Goal: Navigation & Orientation: Find specific page/section

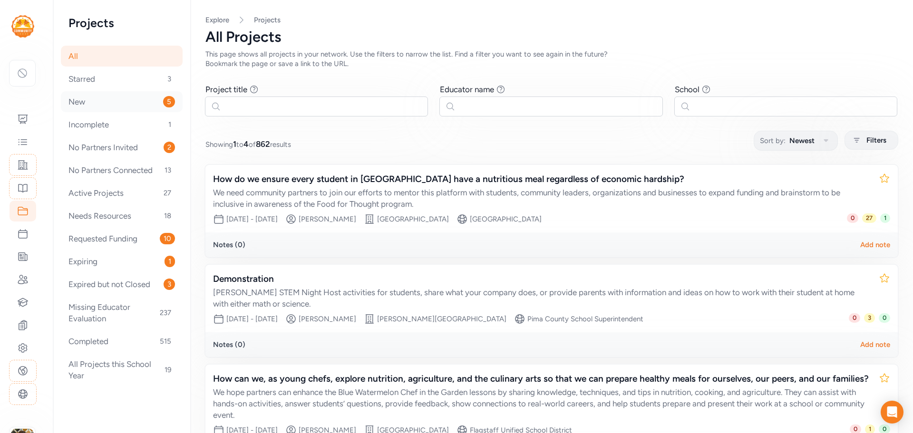
click at [92, 101] on div "New 5" at bounding box center [122, 101] width 122 height 21
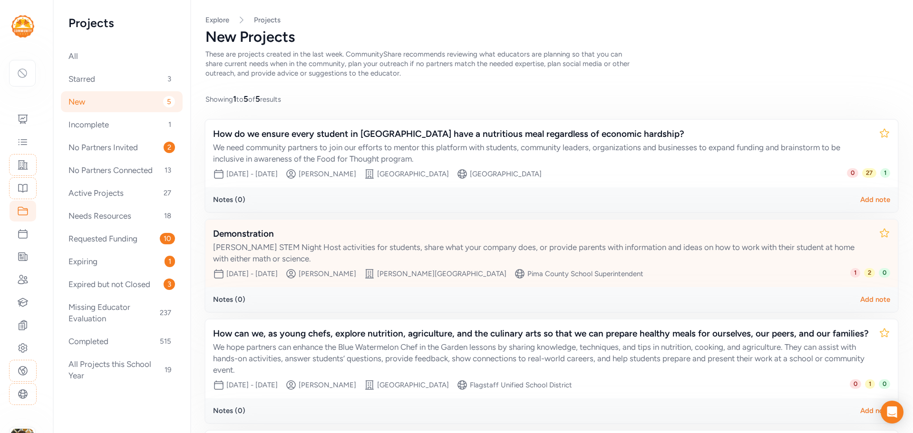
click at [508, 244] on div "[PERSON_NAME] STEM Night Host activities for students, share what your company …" at bounding box center [542, 253] width 658 height 23
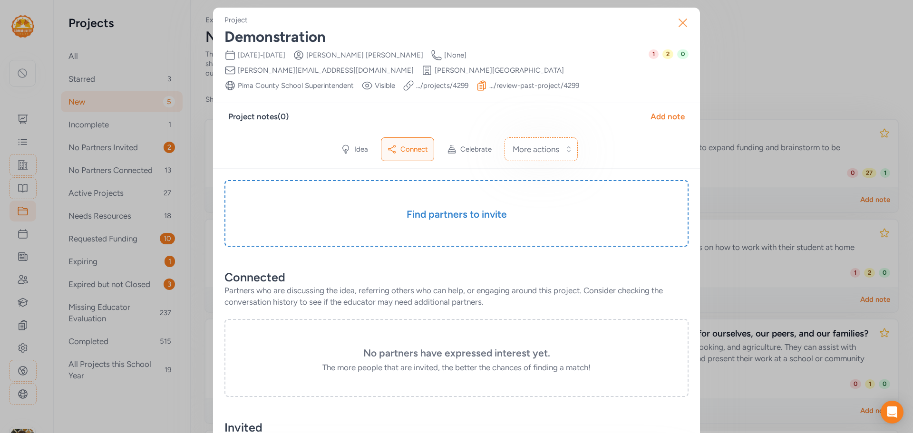
click at [679, 25] on icon "button" at bounding box center [683, 22] width 15 height 15
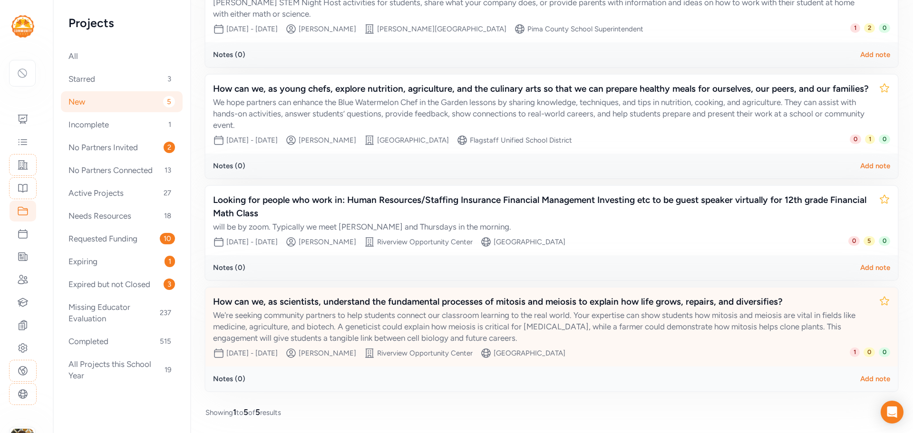
scroll to position [258, 0]
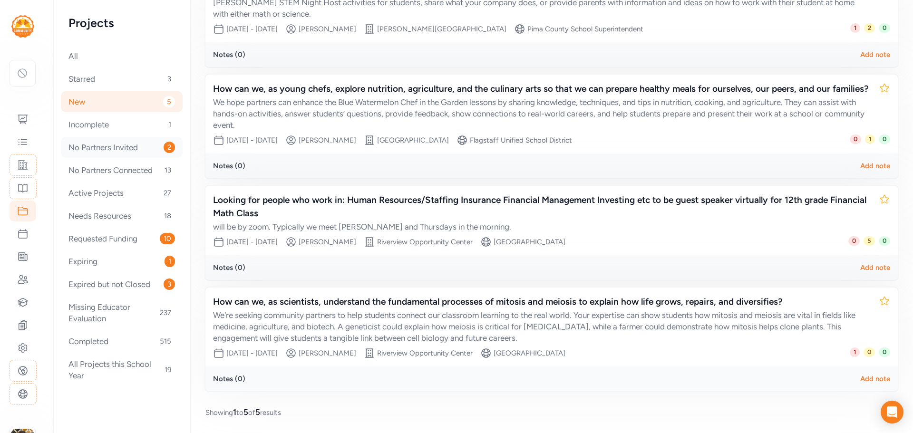
click at [106, 150] on div "No Partners Invited 2" at bounding box center [122, 147] width 122 height 21
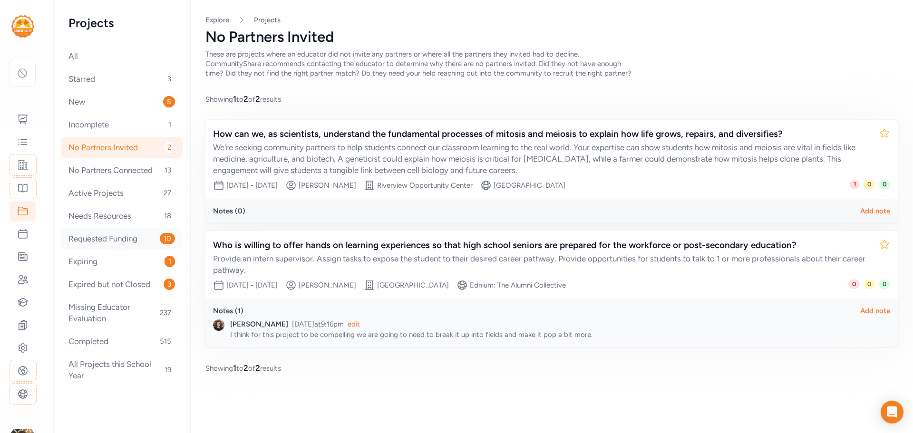
click at [113, 239] on div "Requested Funding 10" at bounding box center [122, 238] width 122 height 21
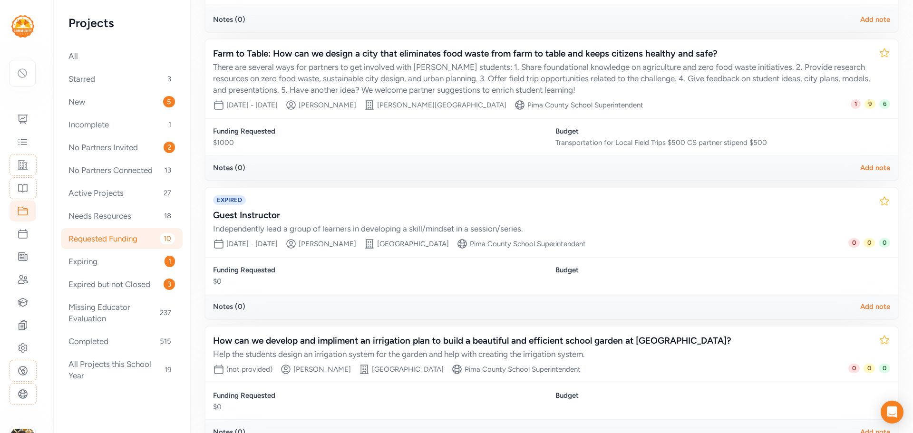
scroll to position [809, 0]
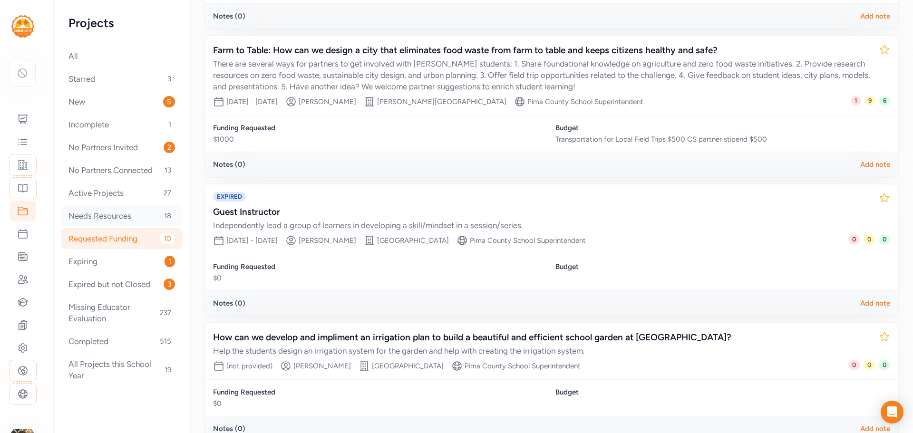
click at [105, 215] on div "Needs Resources 18" at bounding box center [122, 216] width 122 height 21
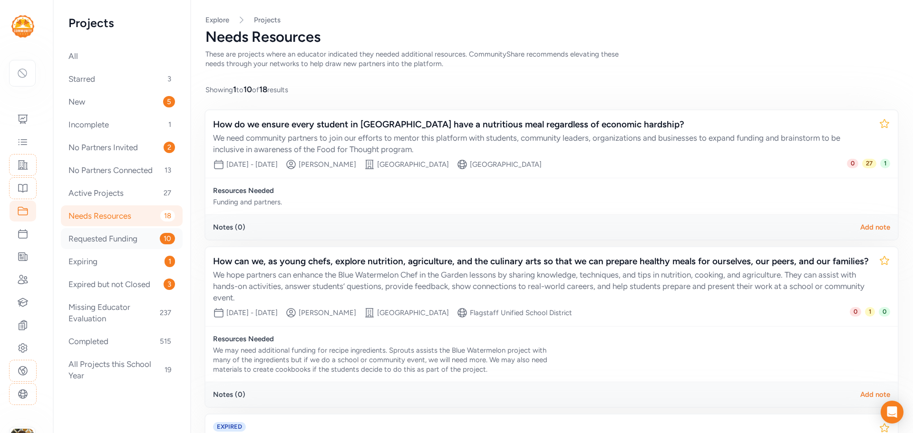
click at [98, 235] on div "Requested Funding 10" at bounding box center [122, 238] width 122 height 21
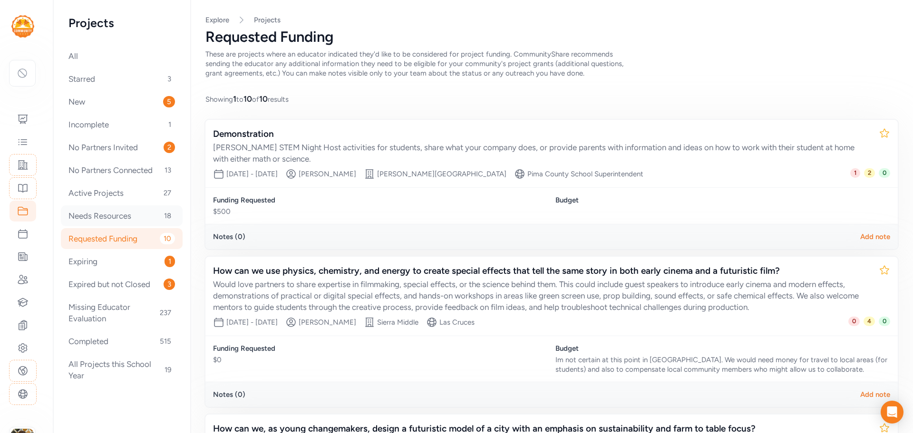
click at [124, 216] on div "Needs Resources 18" at bounding box center [122, 216] width 122 height 21
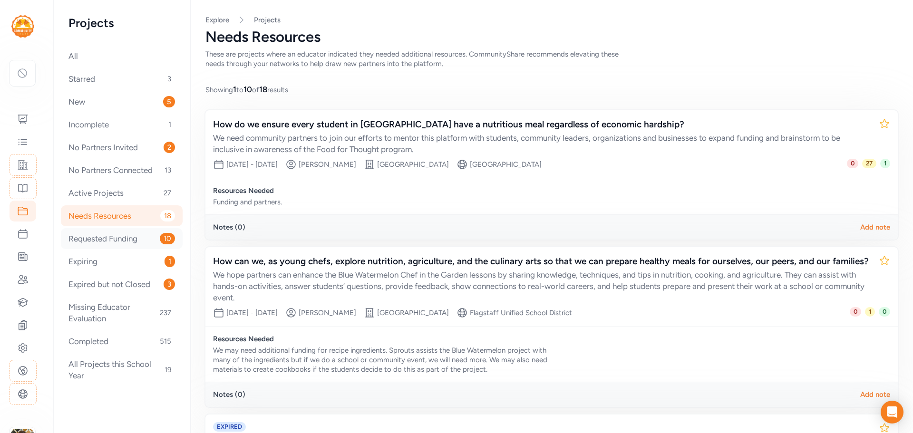
click at [117, 241] on div "Requested Funding 10" at bounding box center [122, 238] width 122 height 21
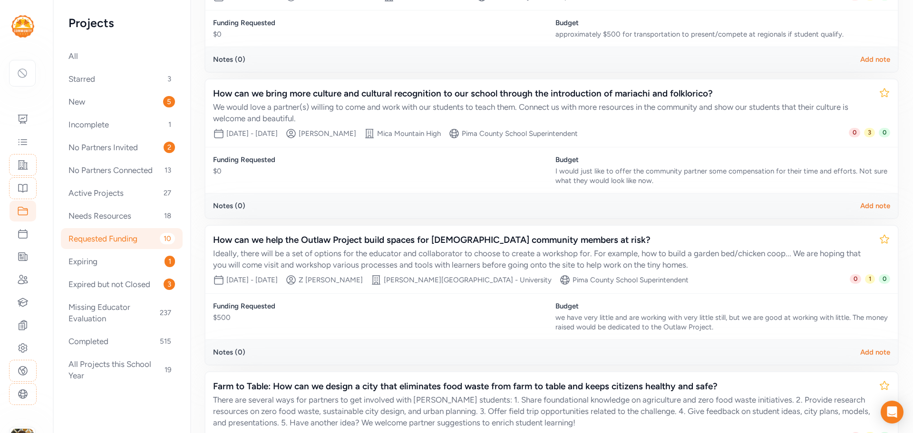
scroll to position [476, 0]
